Goal: Task Accomplishment & Management: Complete application form

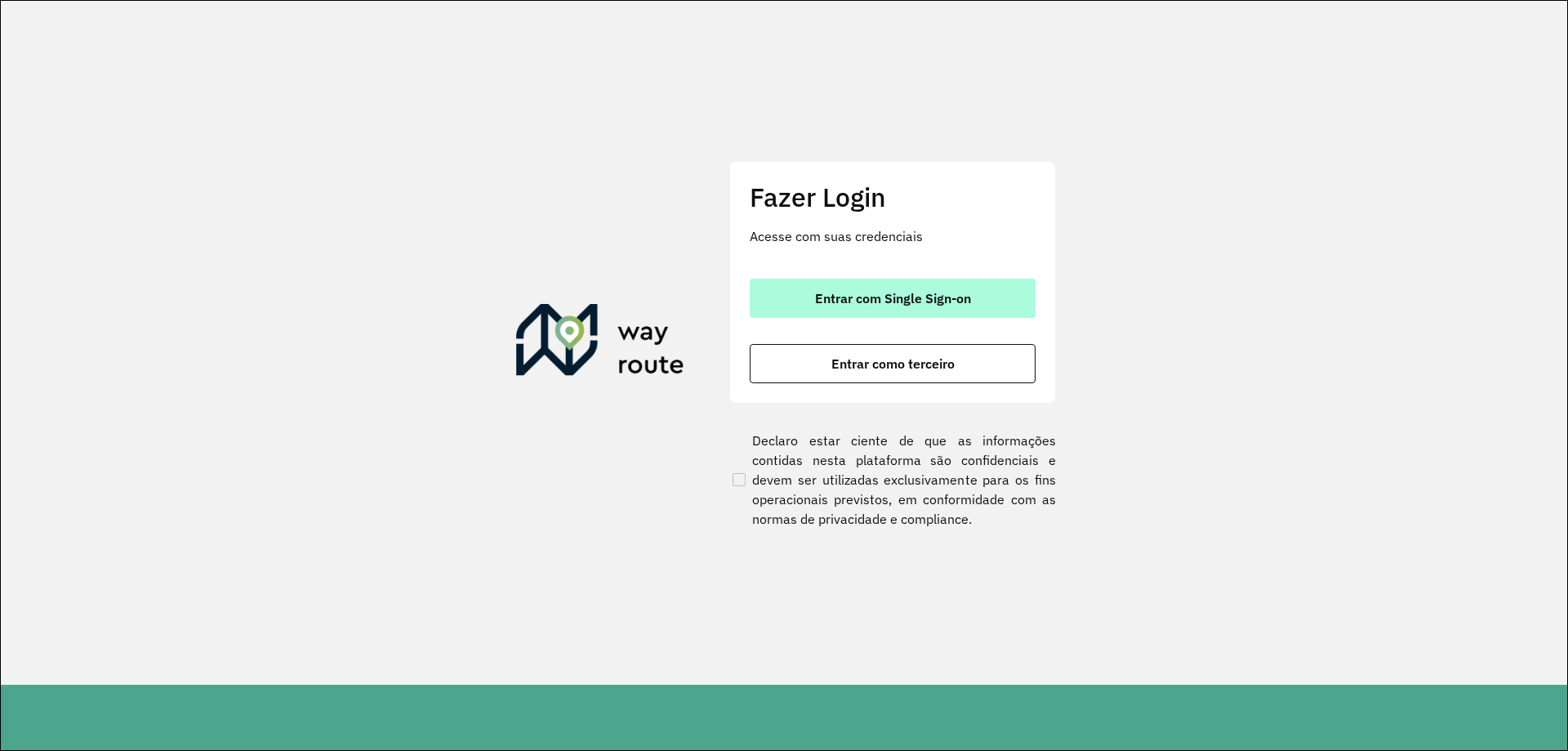
click at [927, 299] on span "Entrar com Single Sign-on" at bounding box center [893, 298] width 156 height 13
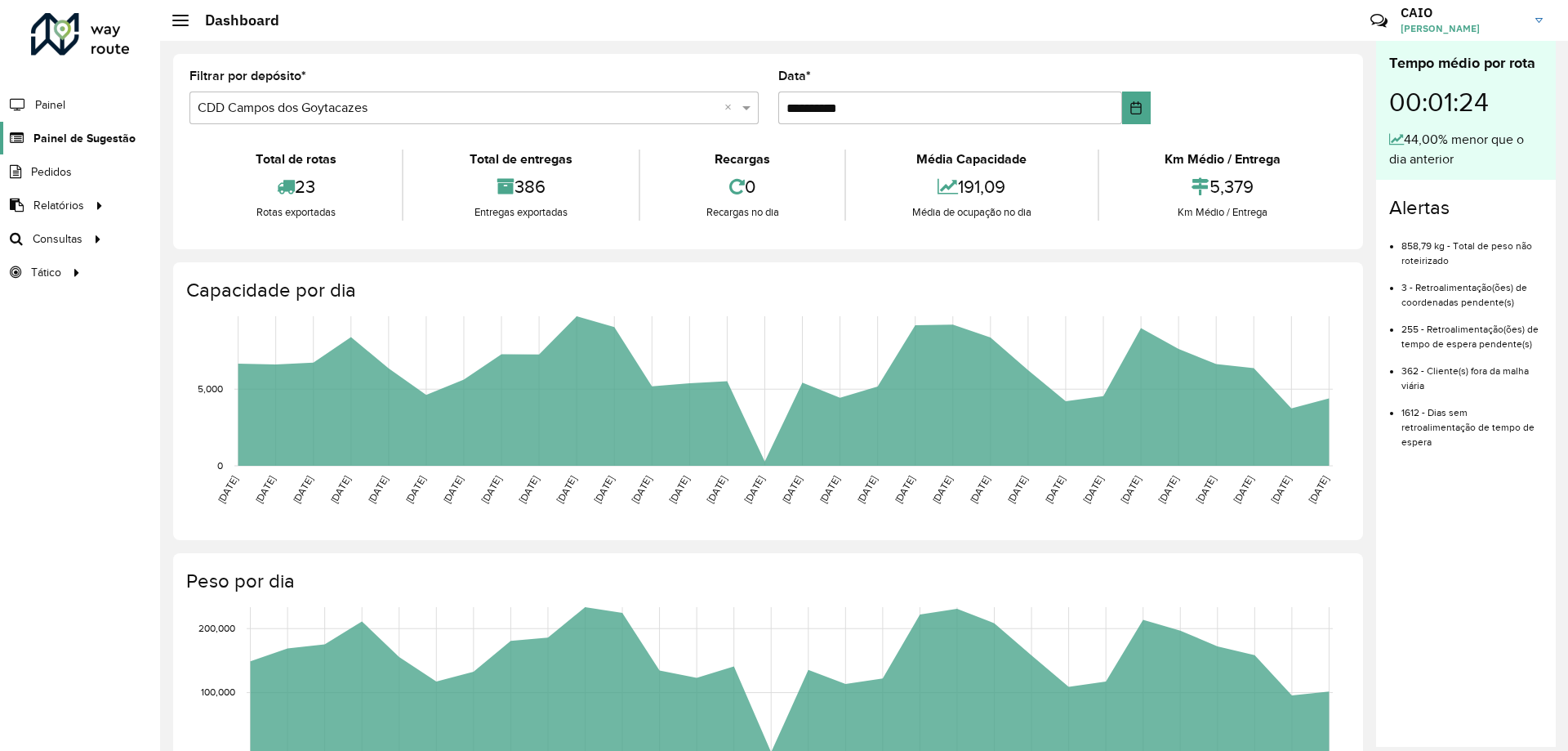
click at [105, 143] on span "Painel de Sugestão" at bounding box center [84, 139] width 102 height 17
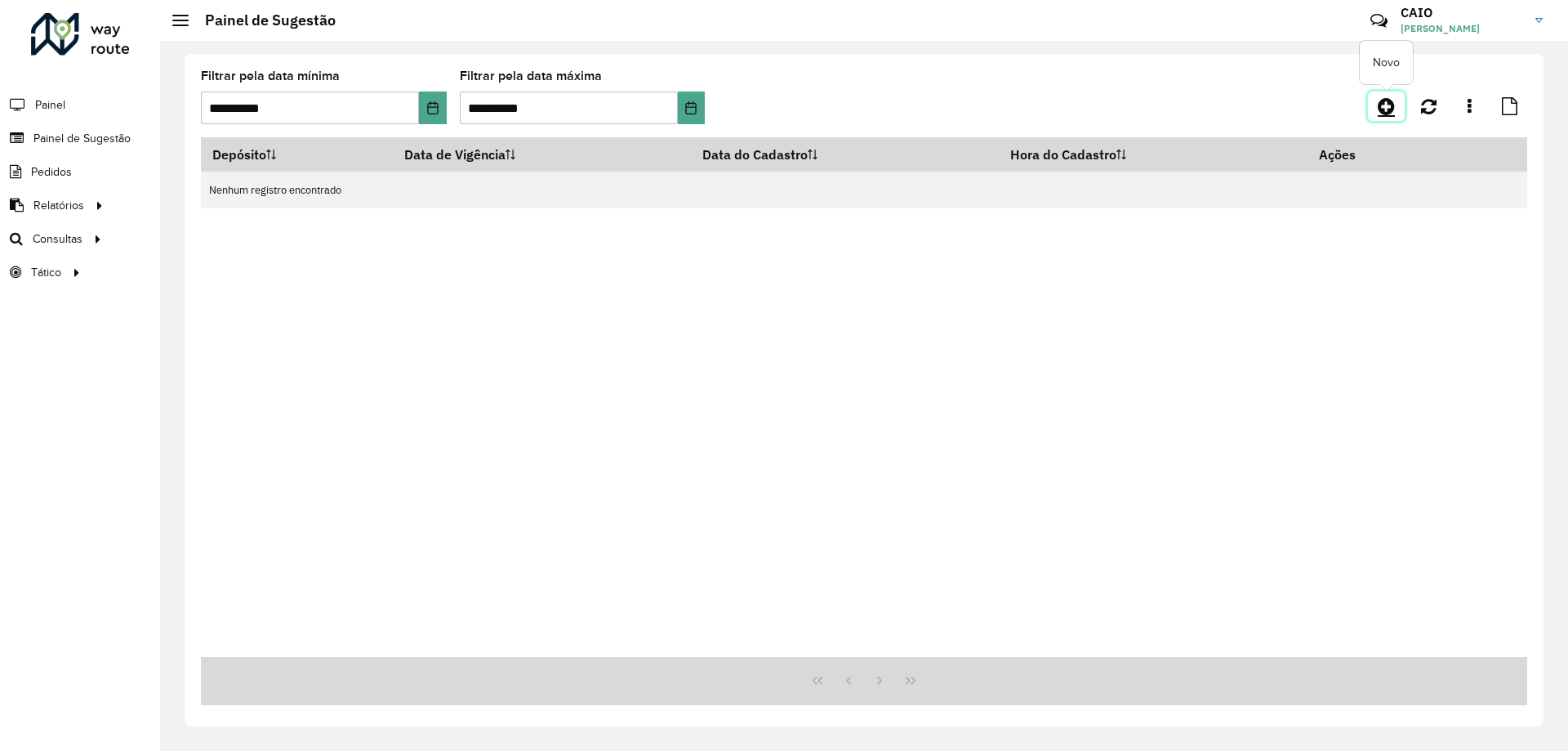
click at [1393, 107] on icon at bounding box center [1386, 106] width 17 height 20
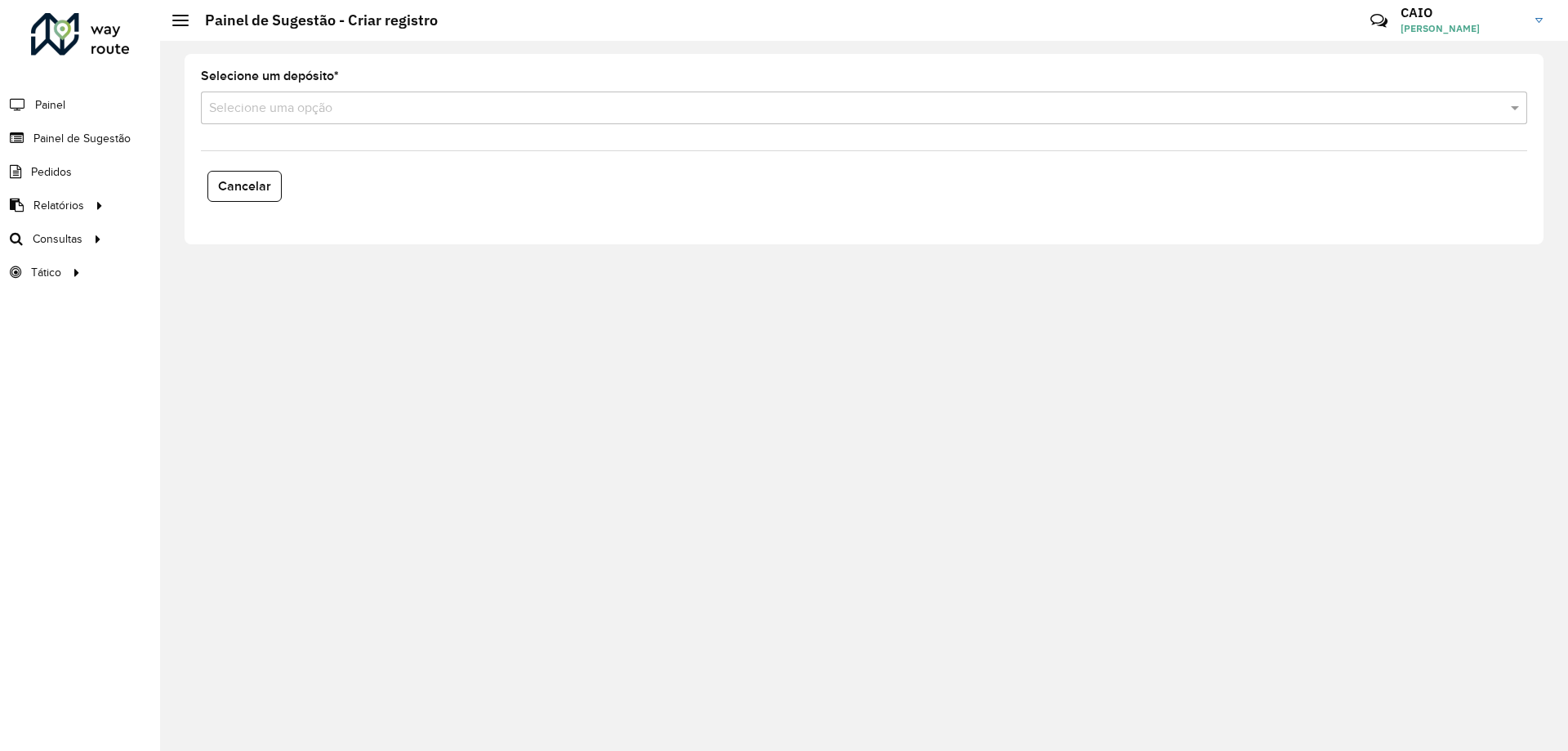
click at [379, 110] on input "text" at bounding box center [848, 108] width 1277 height 20
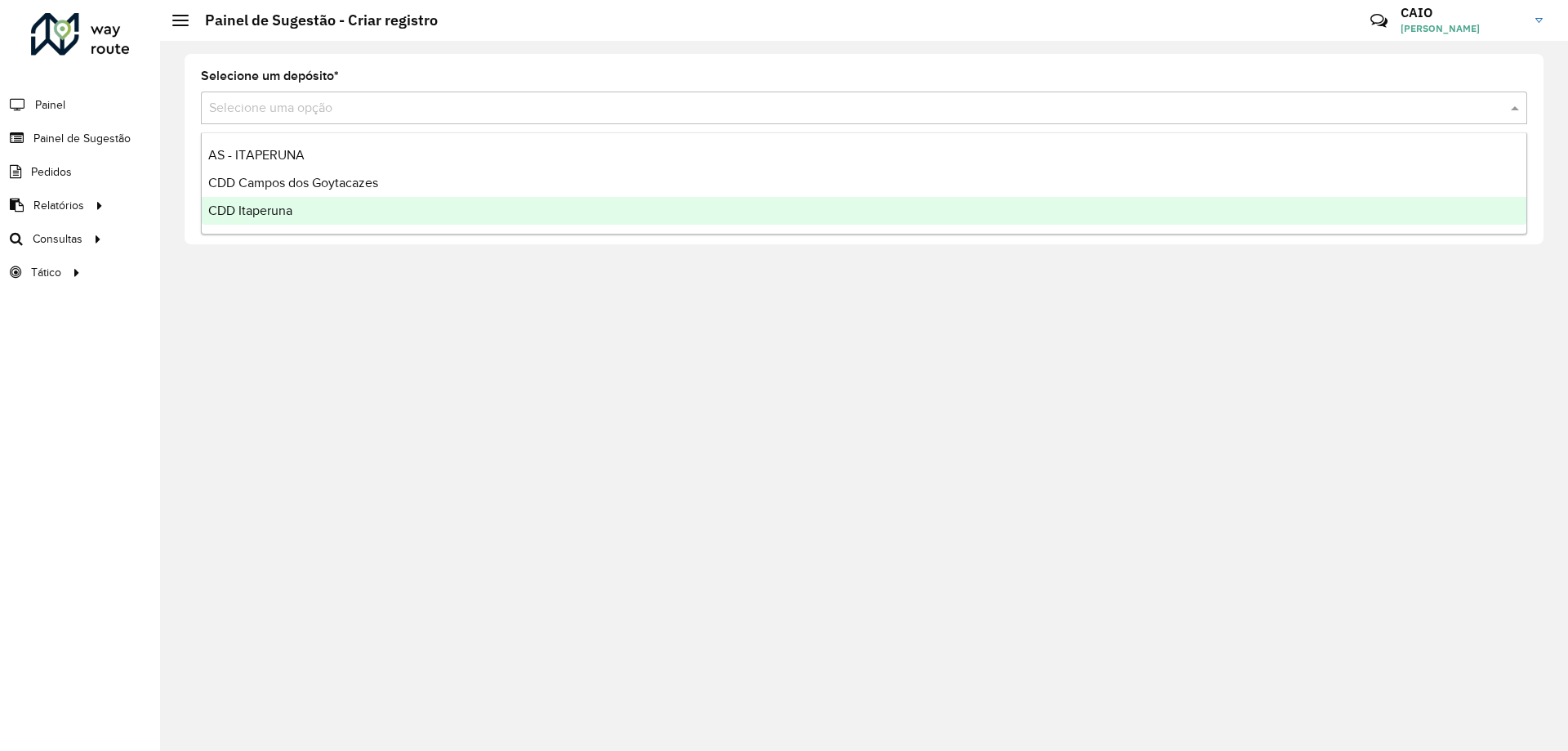
click at [331, 206] on div "CDD Itaperuna" at bounding box center [864, 210] width 1325 height 28
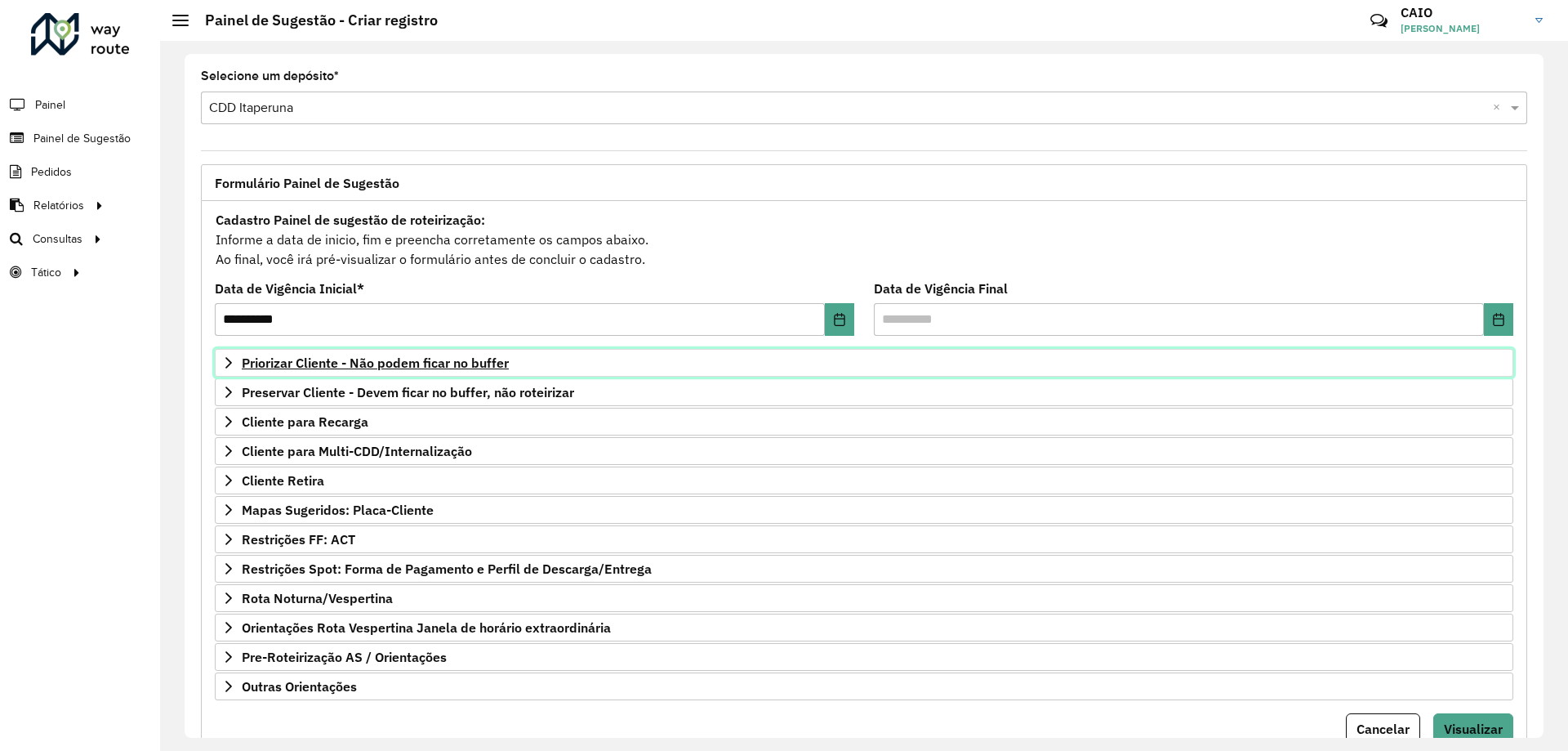
click at [401, 357] on span "Priorizar Cliente - Não podem ficar no buffer" at bounding box center [374, 363] width 267 height 13
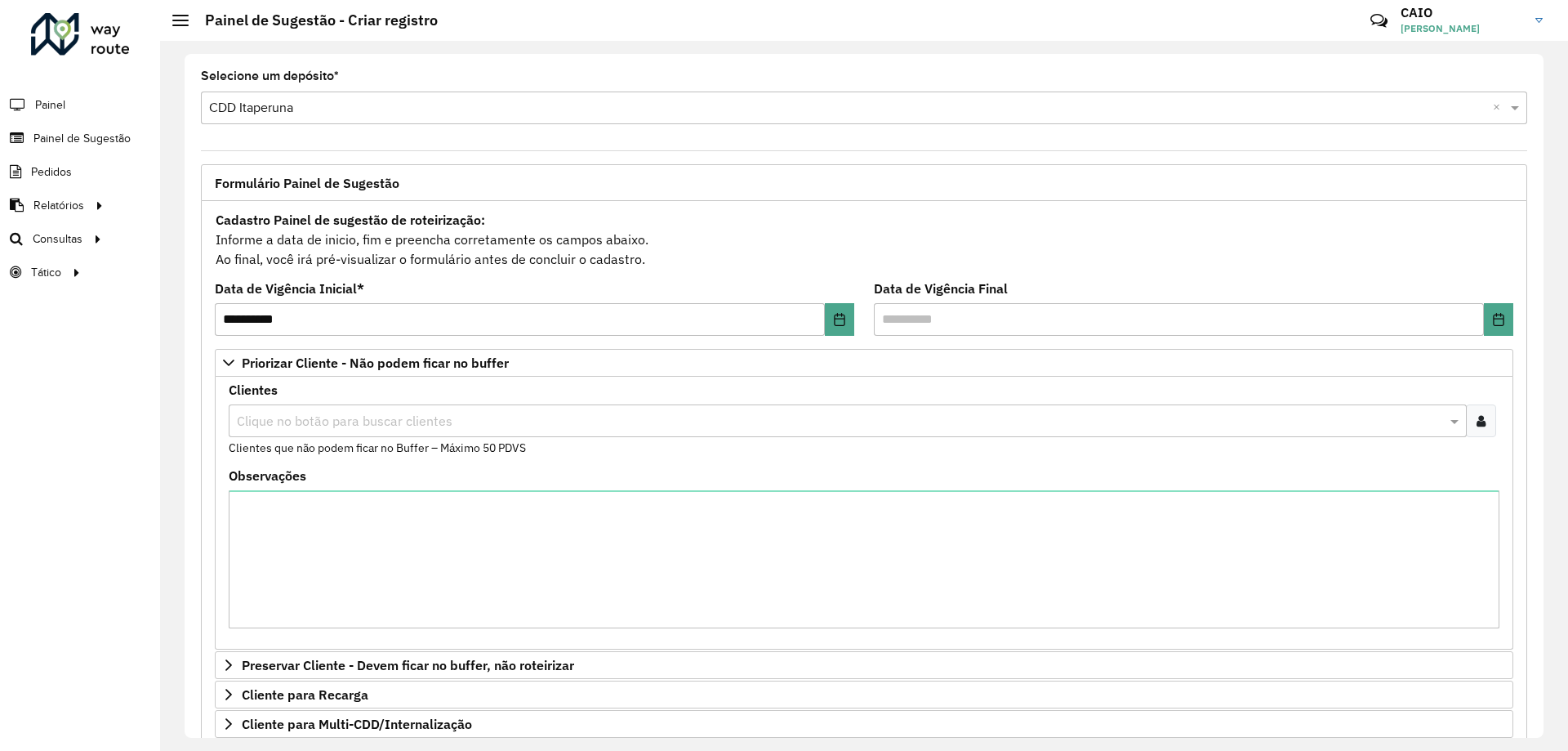
click at [403, 415] on input "text" at bounding box center [839, 421] width 1214 height 20
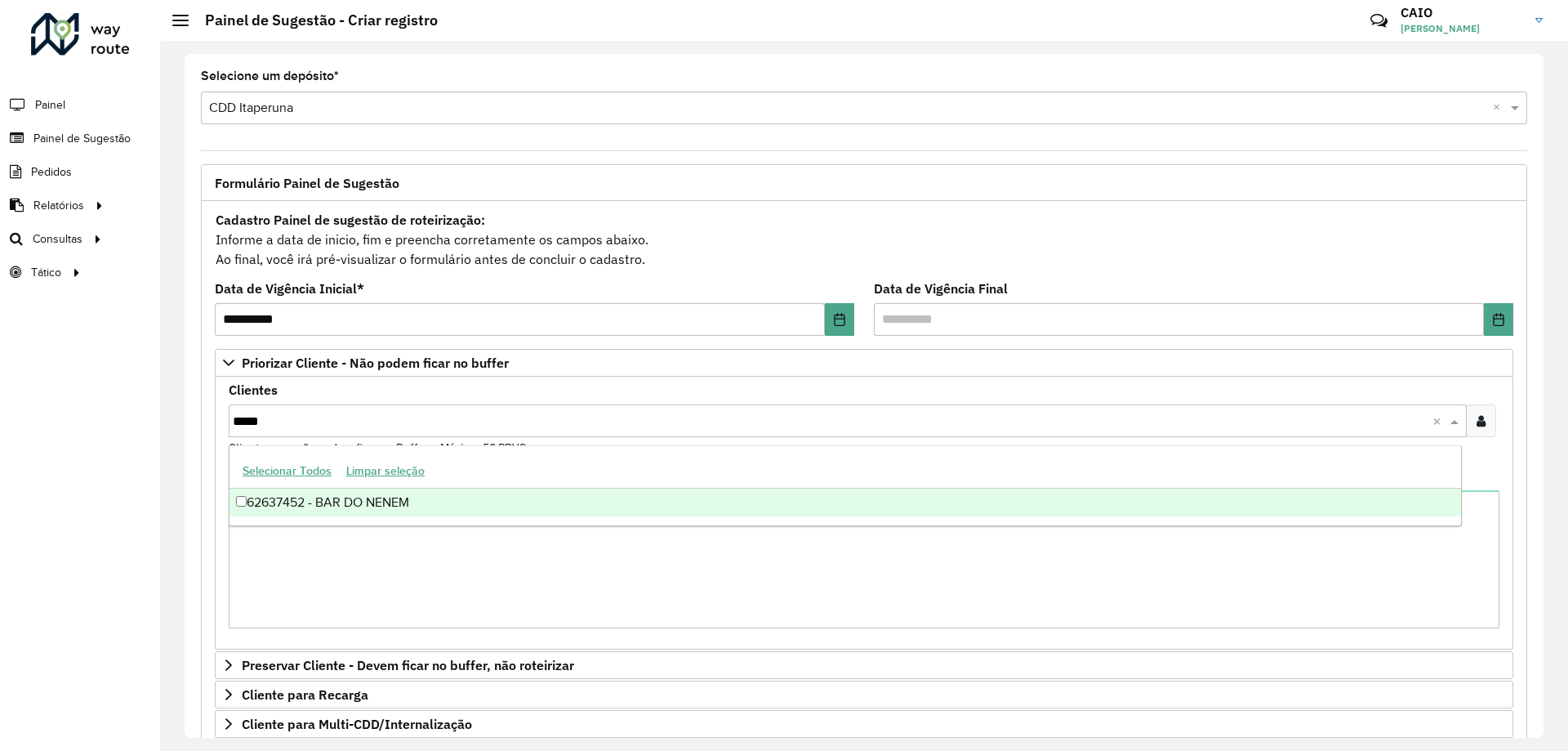
type input "*****"
click at [497, 500] on div "62637452 - BAR DO NENEM" at bounding box center [846, 502] width 1232 height 28
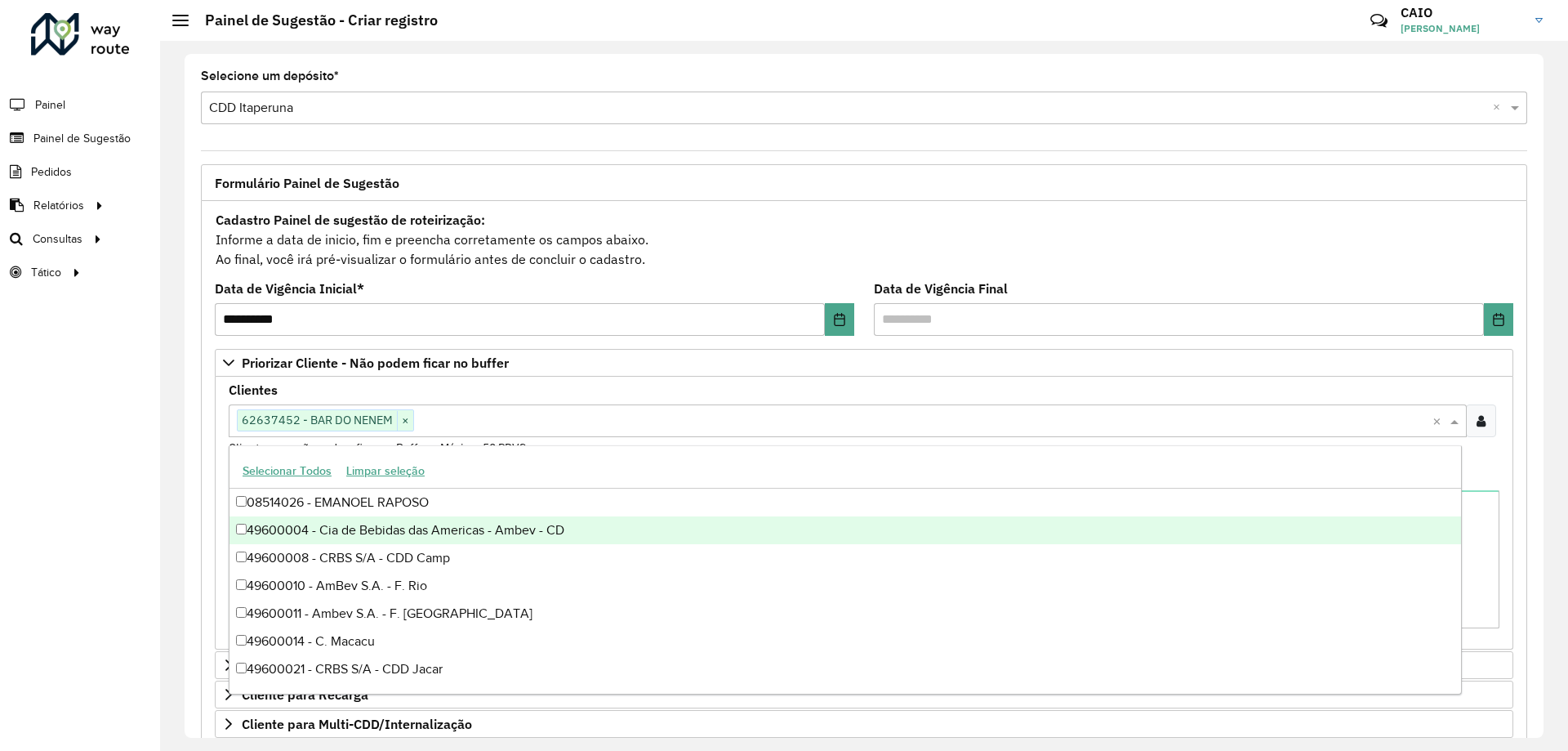
click at [1516, 422] on div "**********" at bounding box center [864, 619] width 1327 height 838
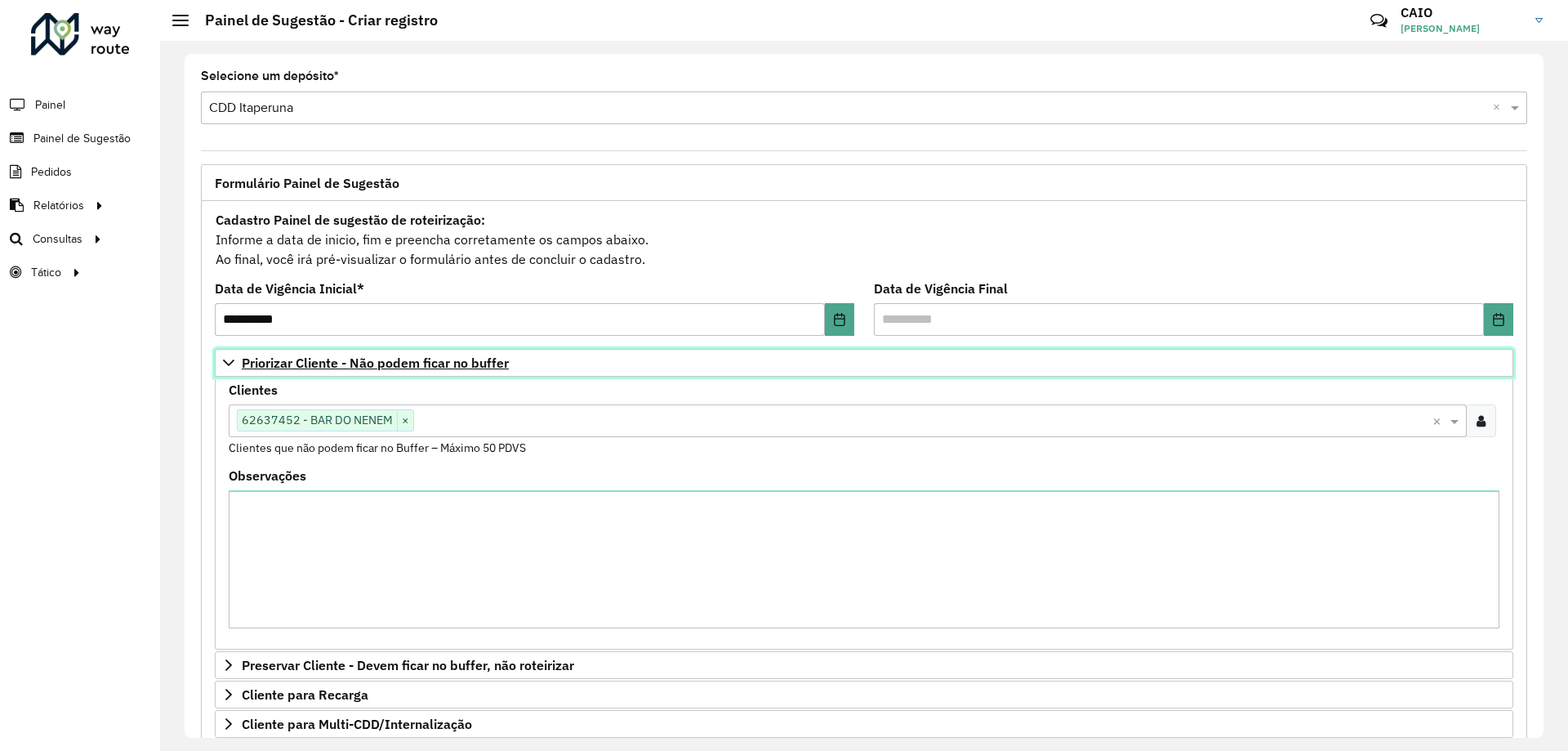
click at [225, 361] on icon at bounding box center [229, 362] width 11 height 7
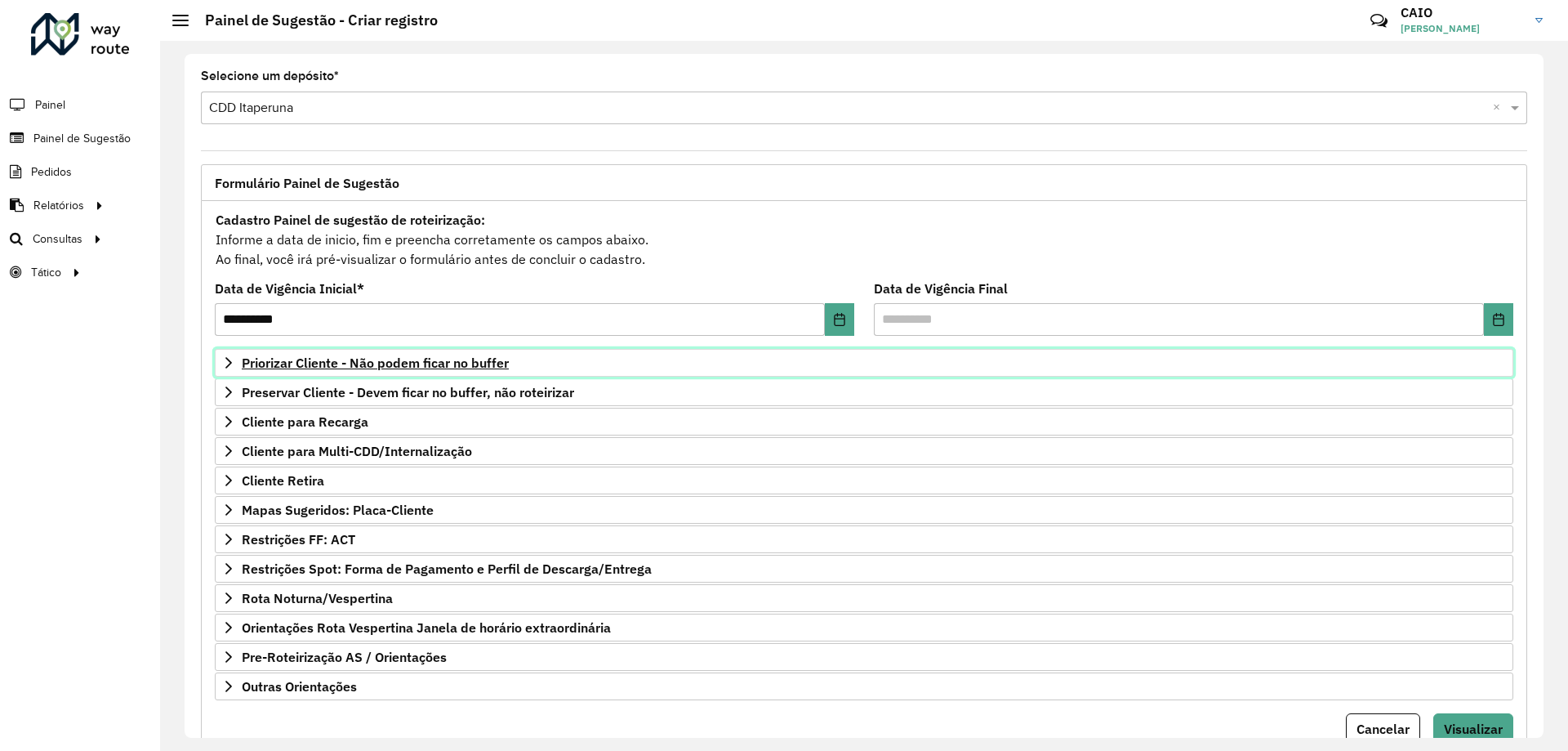
click at [227, 360] on icon at bounding box center [229, 363] width 13 height 13
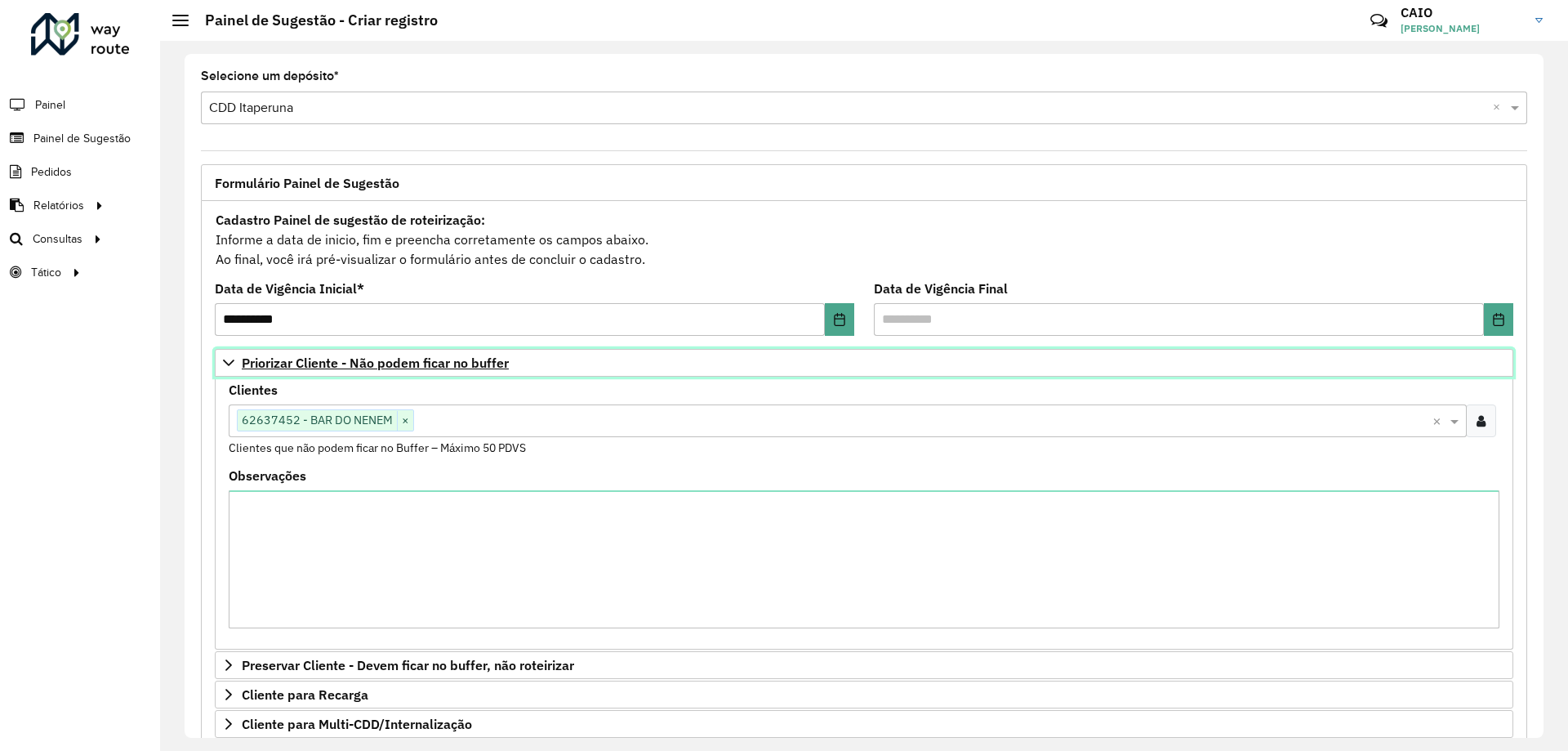
click at [227, 360] on icon at bounding box center [229, 363] width 13 height 13
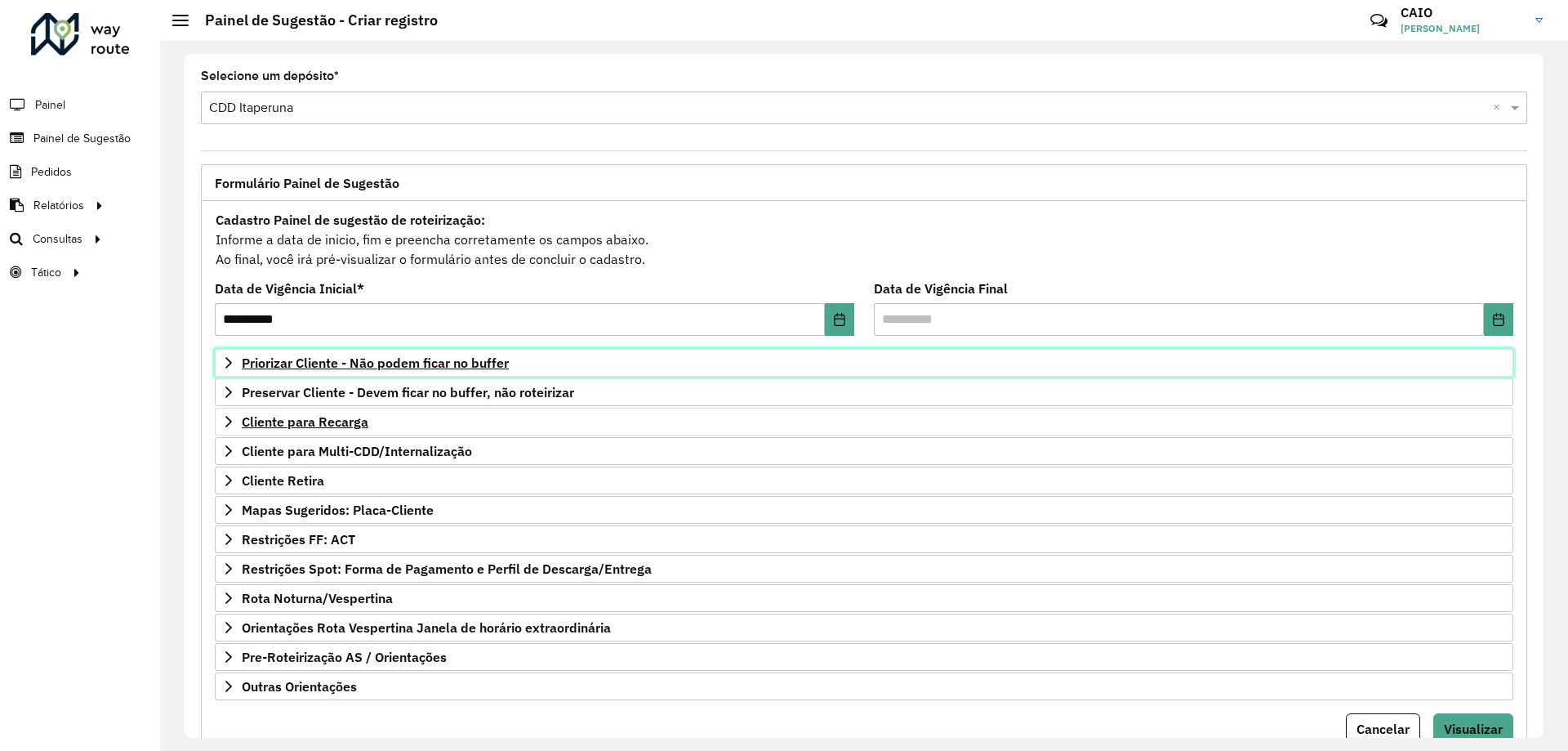
scroll to position [64, 0]
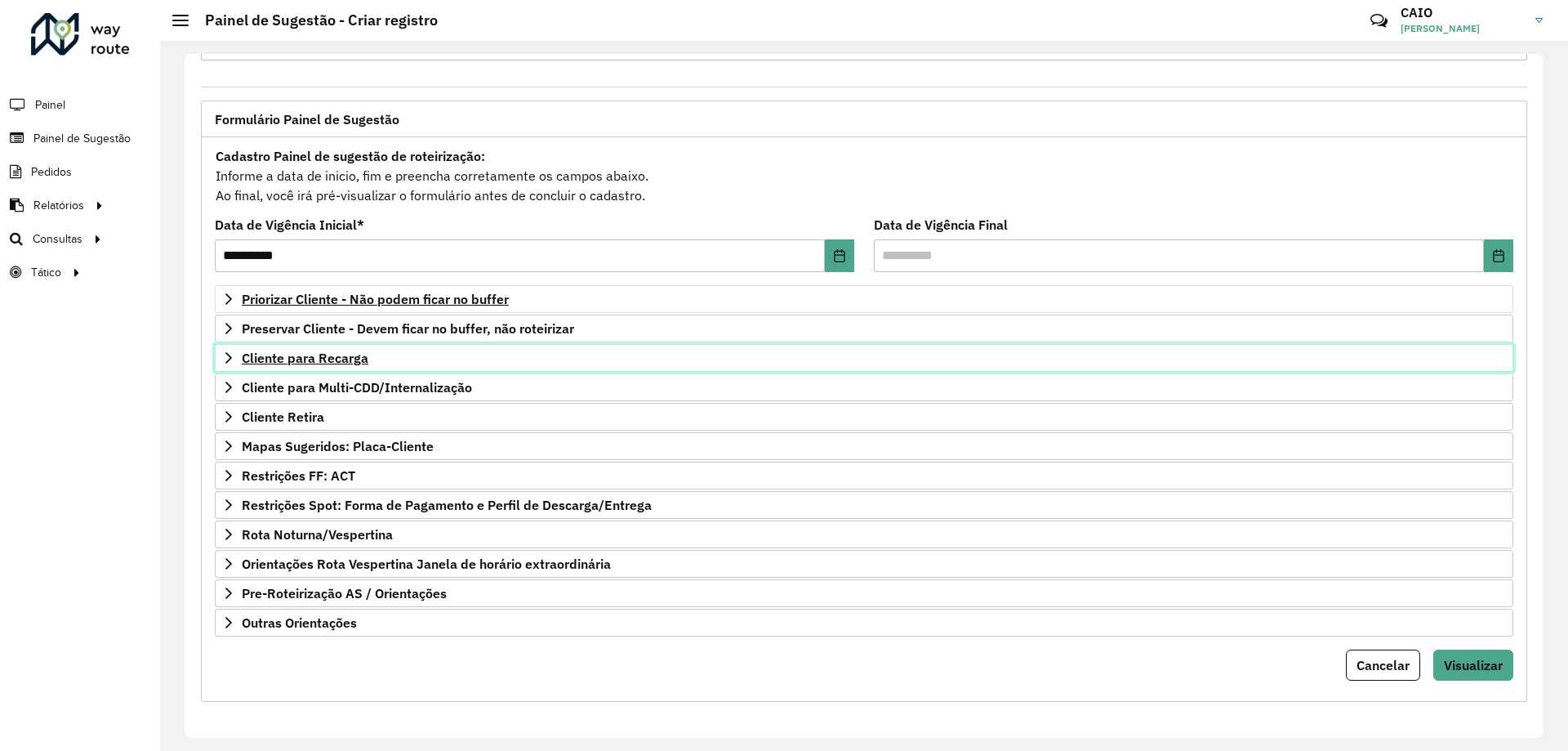
click at [222, 355] on icon at bounding box center [229, 358] width 13 height 13
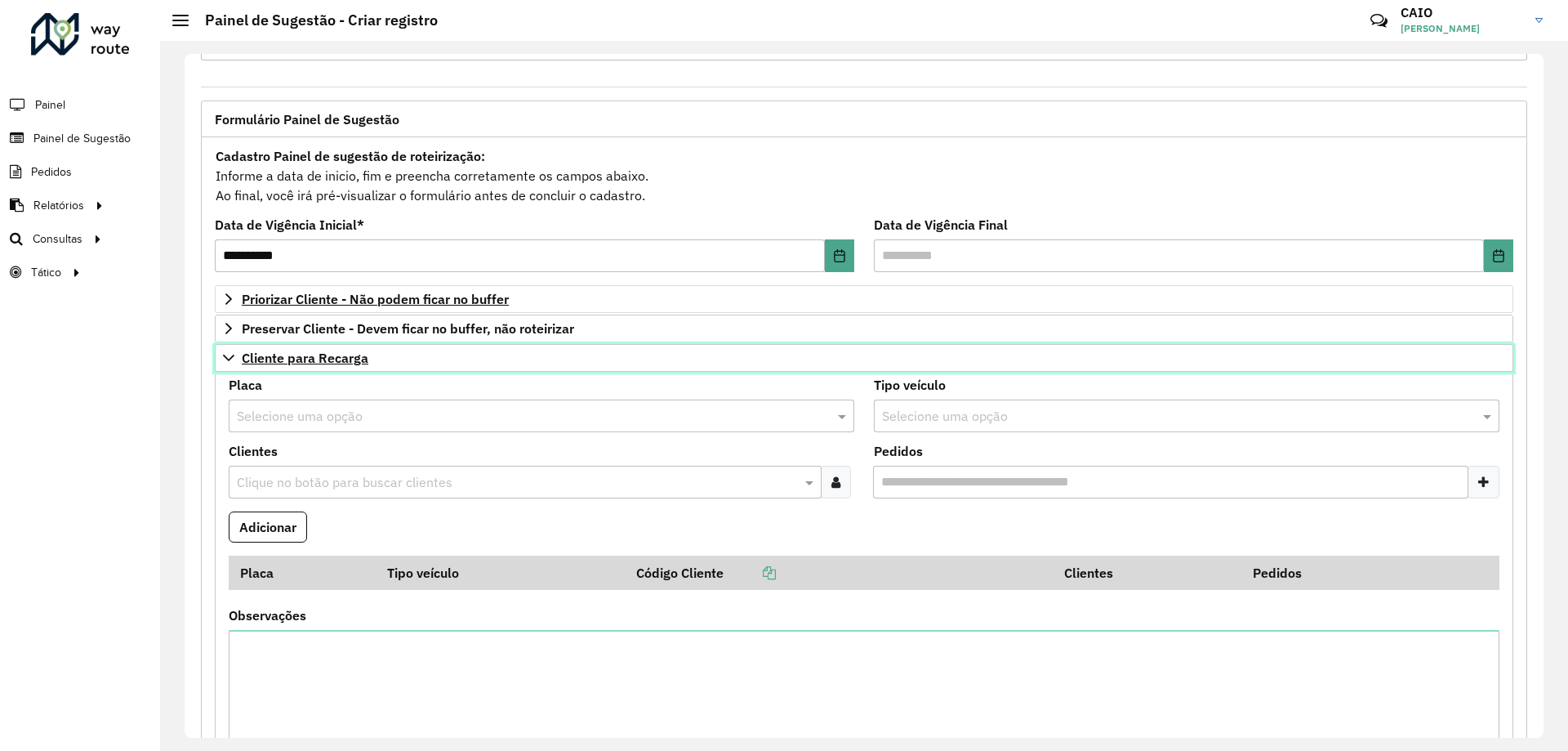
scroll to position [391, 0]
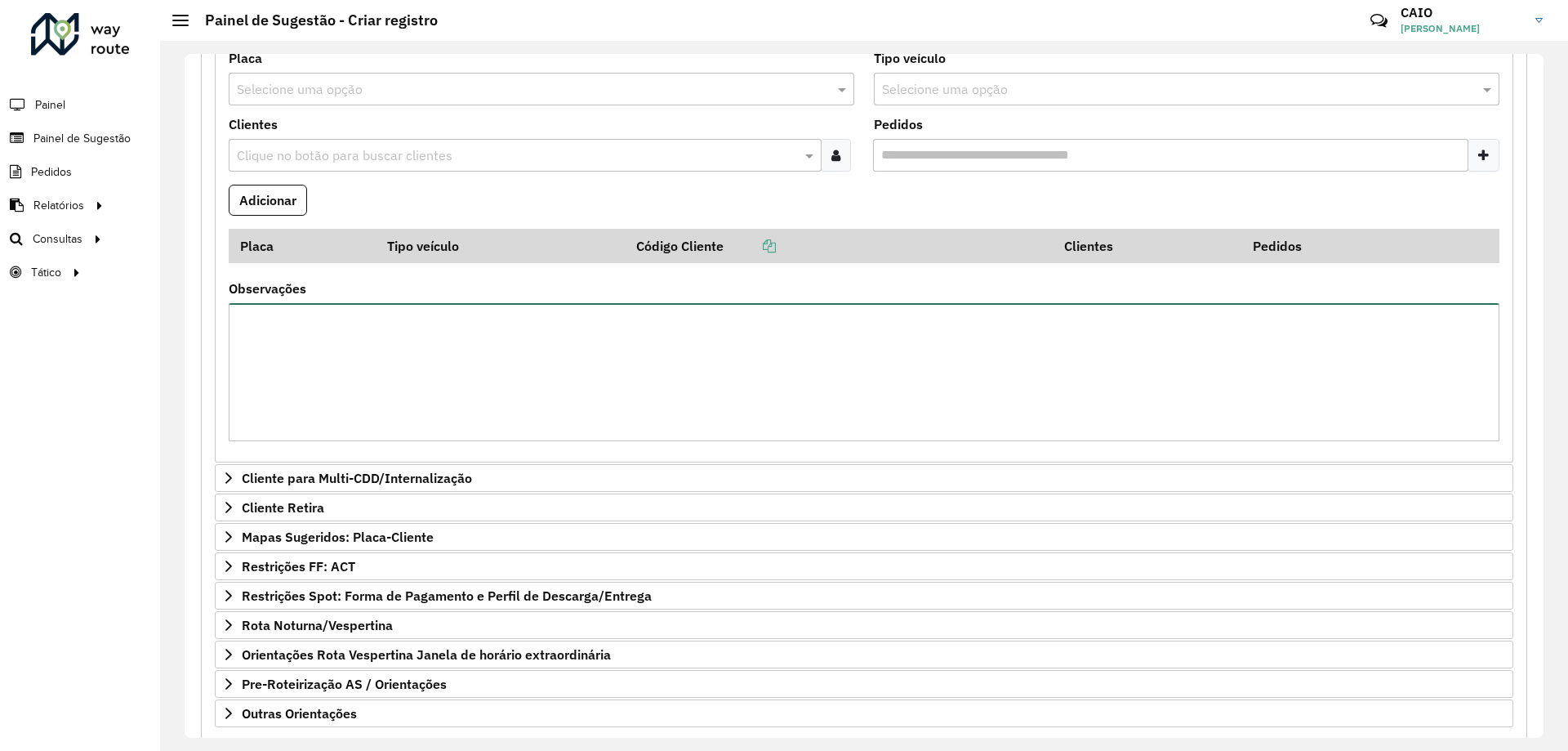
click at [299, 339] on textarea "Observações" at bounding box center [864, 372] width 1271 height 138
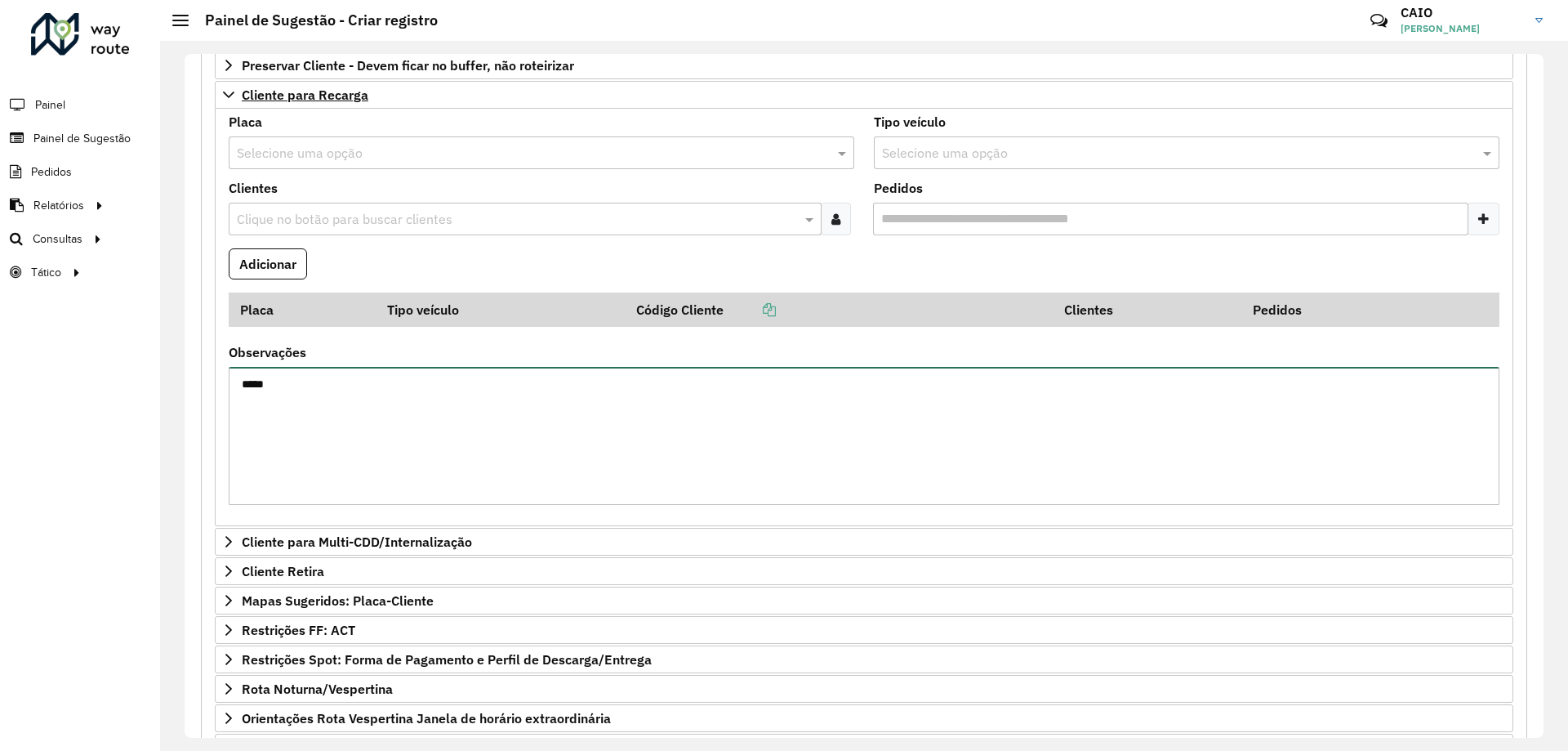
scroll to position [481, 0]
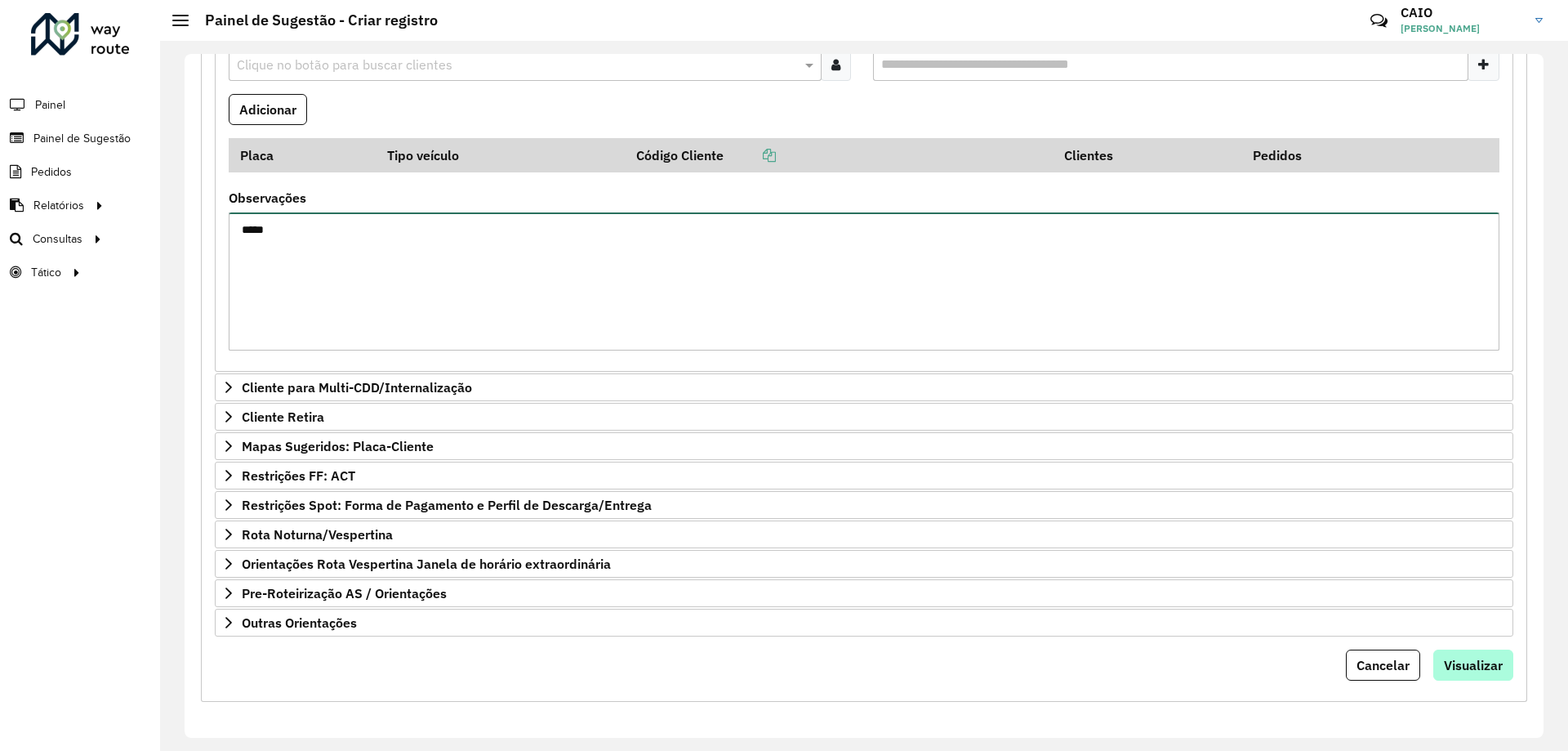
type textarea "*****"
click at [1467, 667] on span "Visualizar" at bounding box center [1474, 664] width 59 height 16
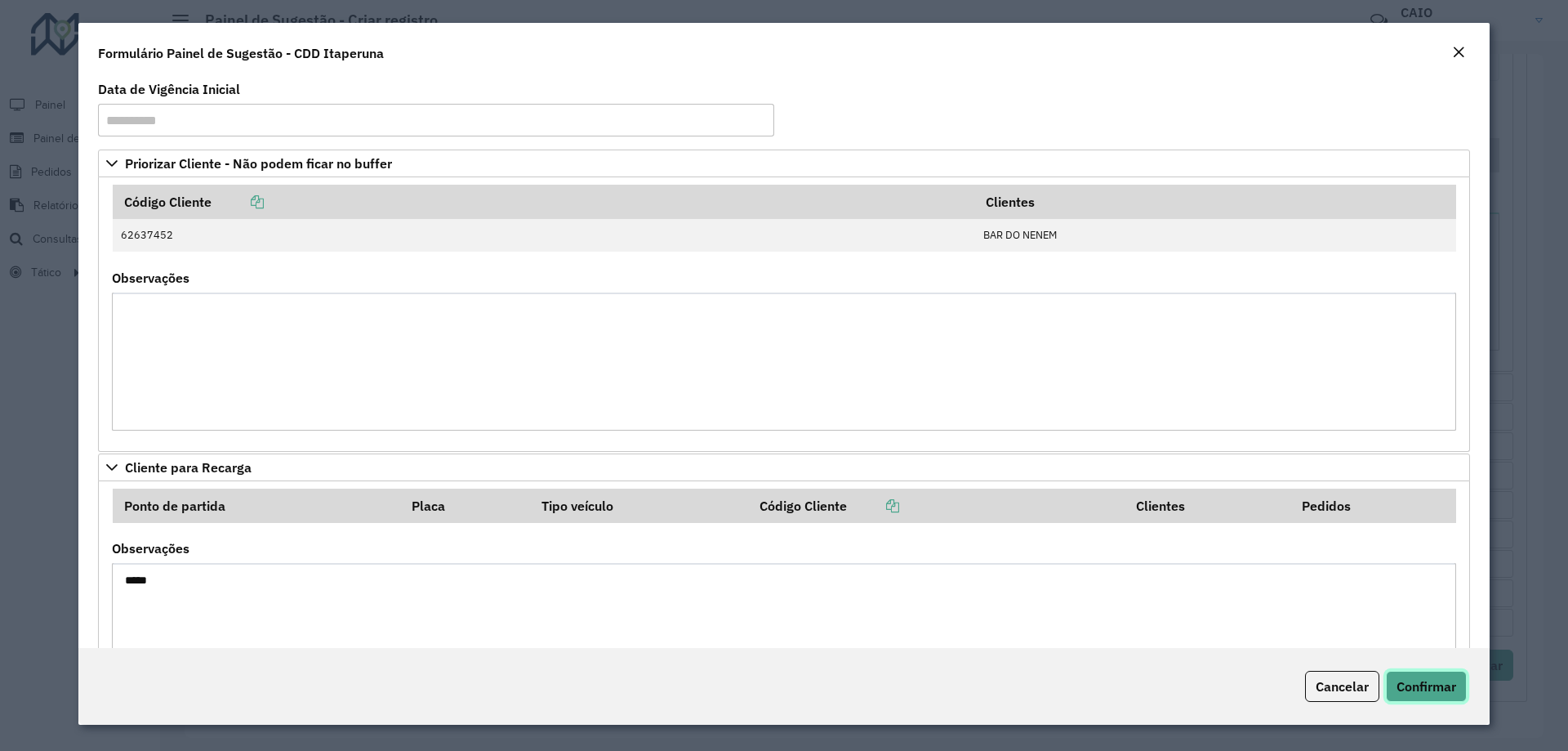
click at [1433, 692] on span "Confirmar" at bounding box center [1426, 685] width 60 height 16
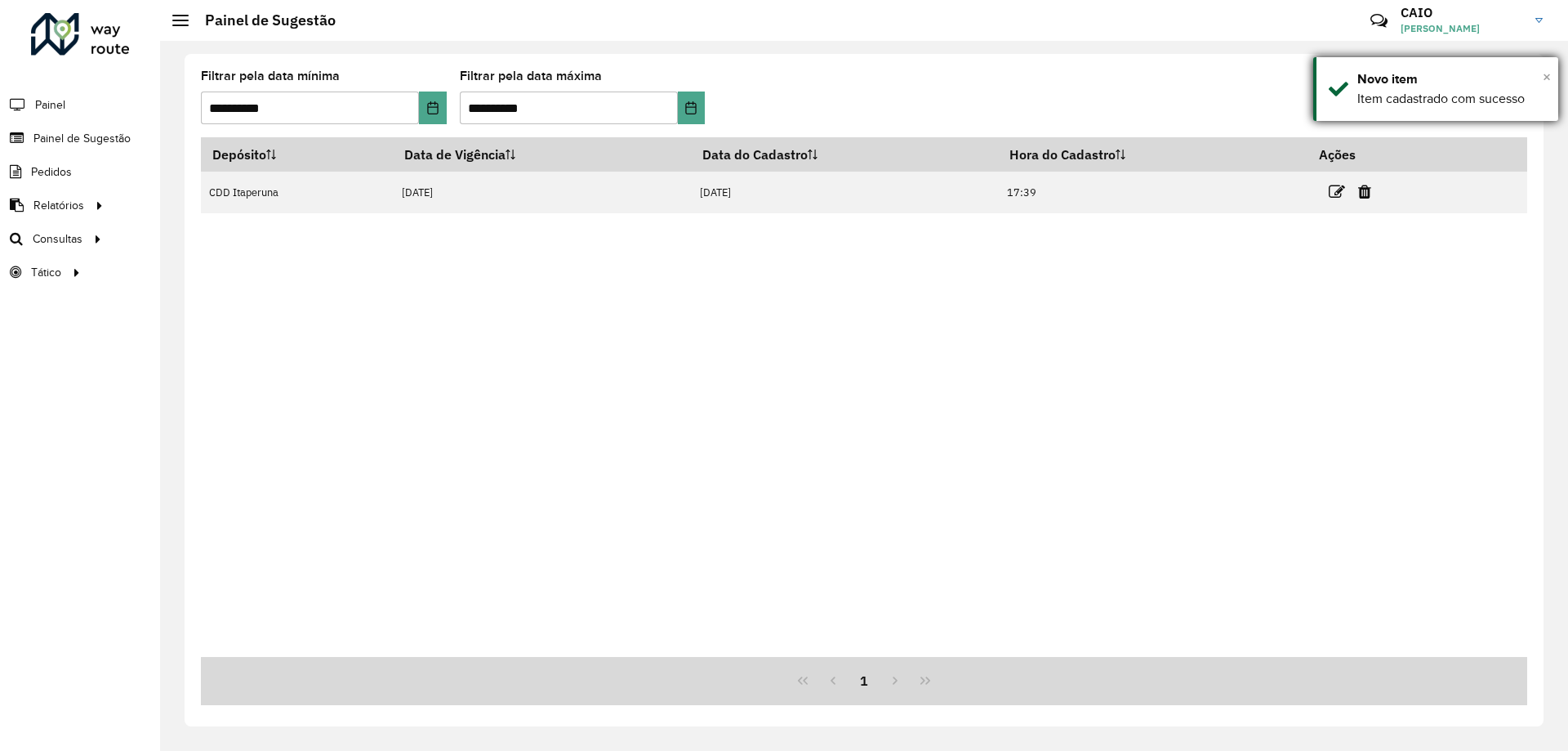
click at [1550, 75] on span "×" at bounding box center [1547, 76] width 9 height 18
